Goal: Use online tool/utility

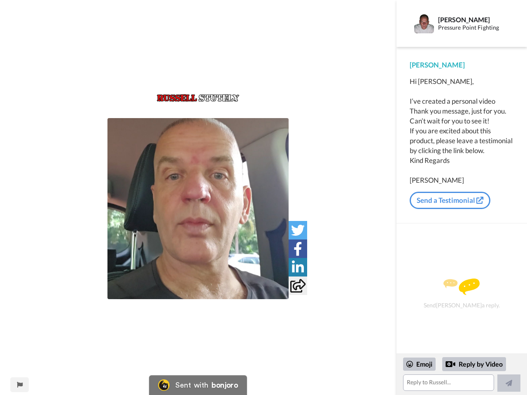
click at [198, 209] on img at bounding box center [197, 208] width 181 height 181
click at [298, 230] on icon at bounding box center [298, 231] width 14 height 14
click at [298, 249] on icon at bounding box center [298, 249] width 9 height 14
click at [298, 267] on icon at bounding box center [298, 268] width 12 height 14
click at [298, 286] on icon at bounding box center [297, 286] width 15 height 14
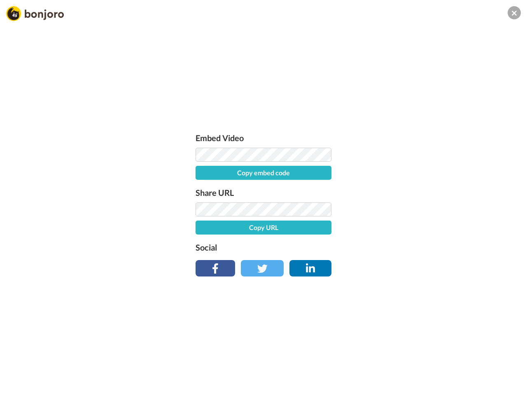
click at [19, 385] on div "Embed Video Copy embed code Share URL Copy URL Social" at bounding box center [263, 241] width 527 height 395
click at [462, 375] on div "Embed Video Copy embed code Share URL Copy URL Social" at bounding box center [263, 241] width 527 height 395
click at [420, 364] on div "Embed Video Copy embed code Share URL Copy URL Social" at bounding box center [263, 241] width 527 height 395
click at [474, 364] on div "Embed Video Copy embed code Share URL Copy URL Social" at bounding box center [263, 241] width 527 height 395
click at [509, 383] on div "Embed Video Copy embed code Share URL Copy URL Social" at bounding box center [263, 241] width 527 height 395
